Goal: Task Accomplishment & Management: Use online tool/utility

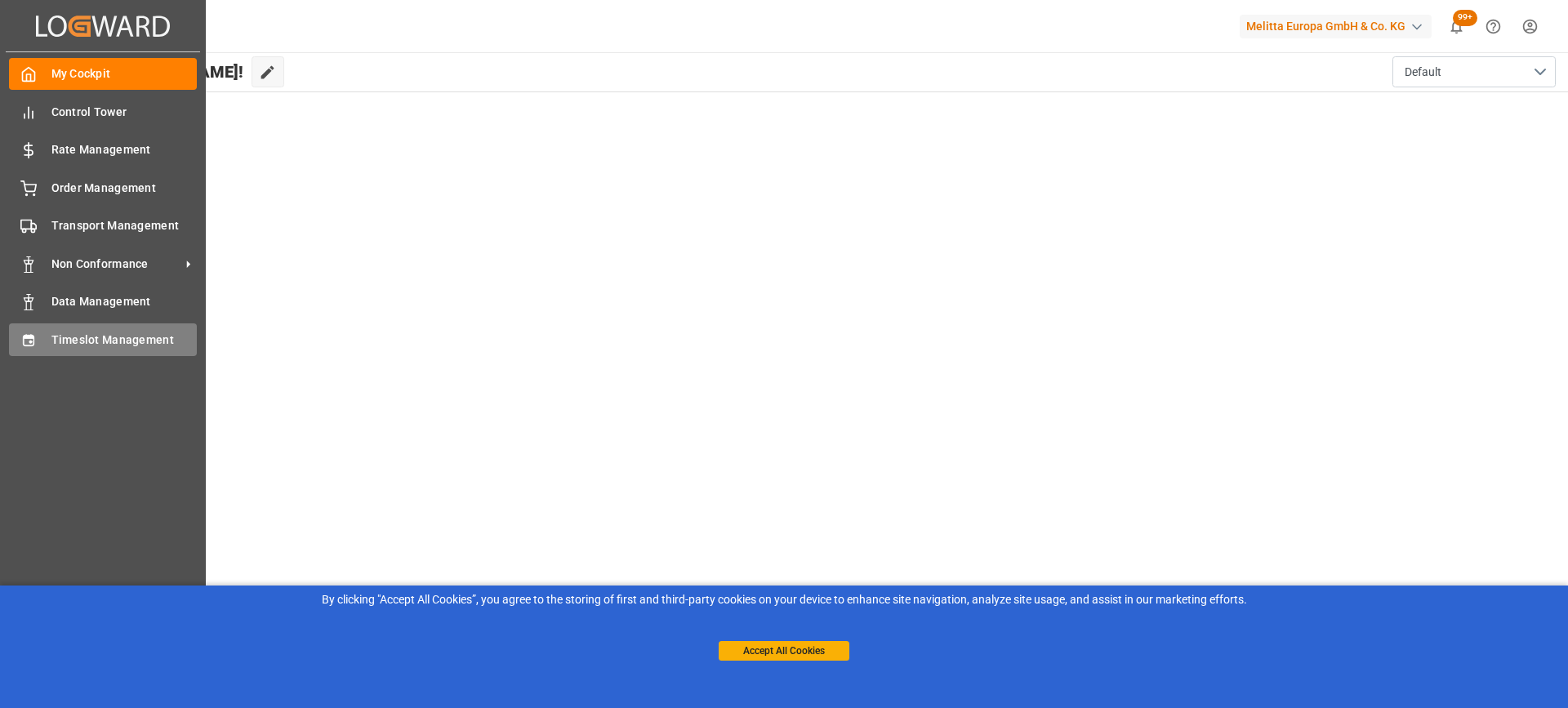
click at [60, 340] on span "Timeslot Management" at bounding box center [125, 340] width 146 height 18
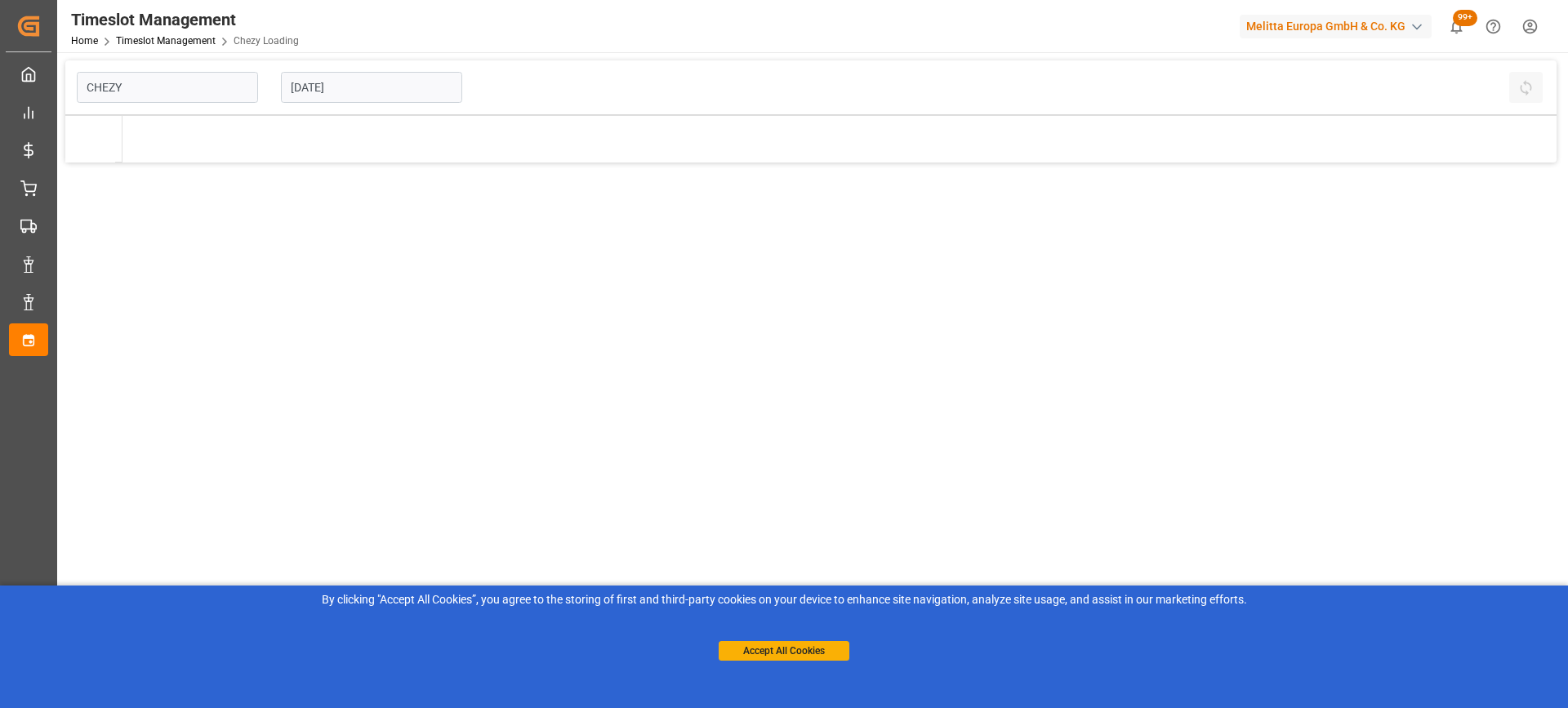
type input "Chezy Loading"
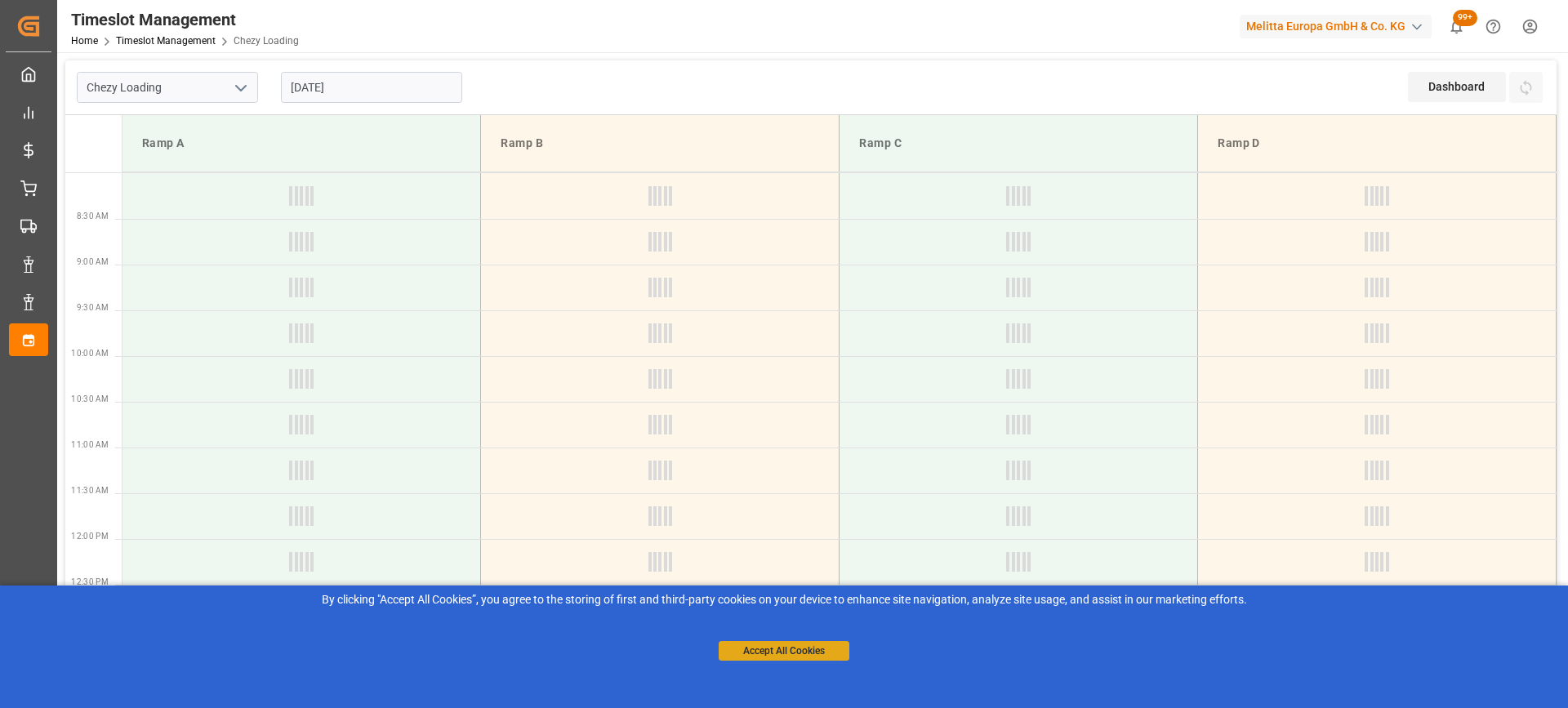
click at [801, 651] on button "Accept All Cookies" at bounding box center [784, 650] width 131 height 20
